Goal: Transaction & Acquisition: Obtain resource

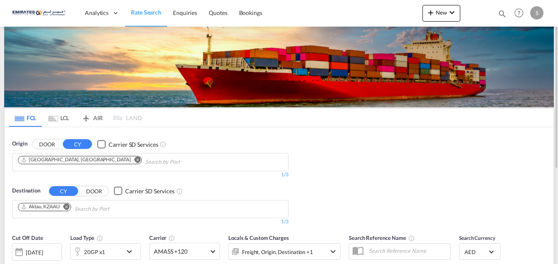
click at [69, 207] on md-icon "Remove" at bounding box center [67, 206] width 6 height 6
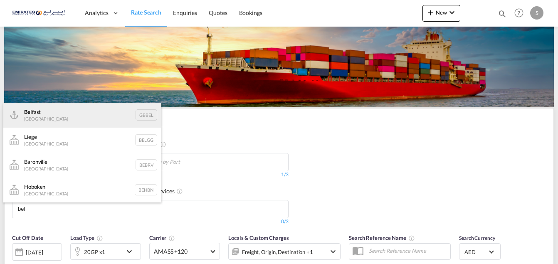
type input "bel"
click at [35, 117] on div "Bel fast [GEOGRAPHIC_DATA] GBBEL" at bounding box center [82, 115] width 158 height 25
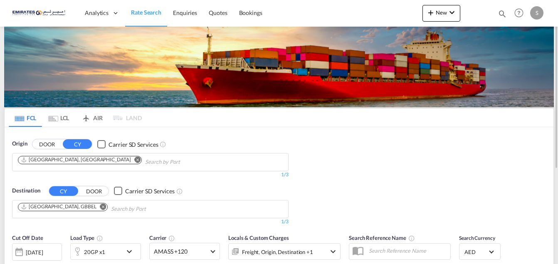
scroll to position [83, 0]
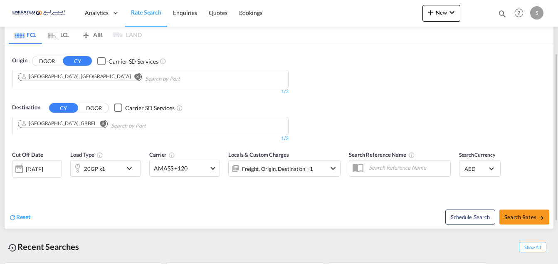
click at [131, 164] on md-icon "icon-chevron-down" at bounding box center [131, 168] width 14 height 10
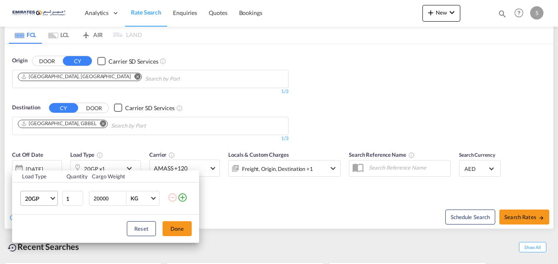
click at [53, 201] on md-select-value "20GP" at bounding box center [40, 198] width 33 height 14
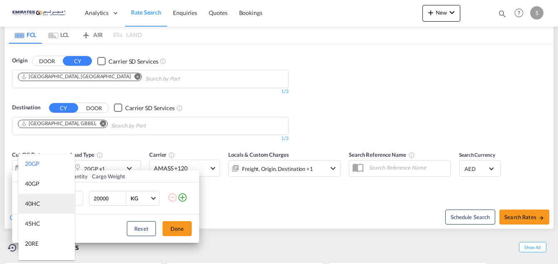
click at [34, 202] on div "40HC" at bounding box center [32, 204] width 15 height 8
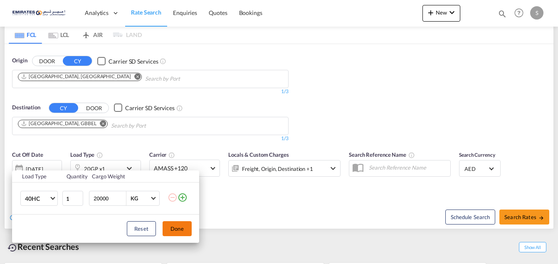
click at [174, 229] on button "Done" at bounding box center [177, 228] width 29 height 15
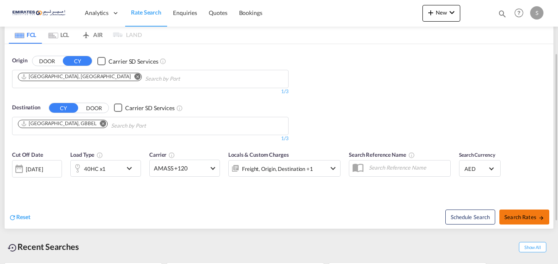
click at [515, 217] on span "Search Rates" at bounding box center [524, 217] width 40 height 7
type input "AEJEA to GBBEL / [DATE]"
